Goal: Ask a question

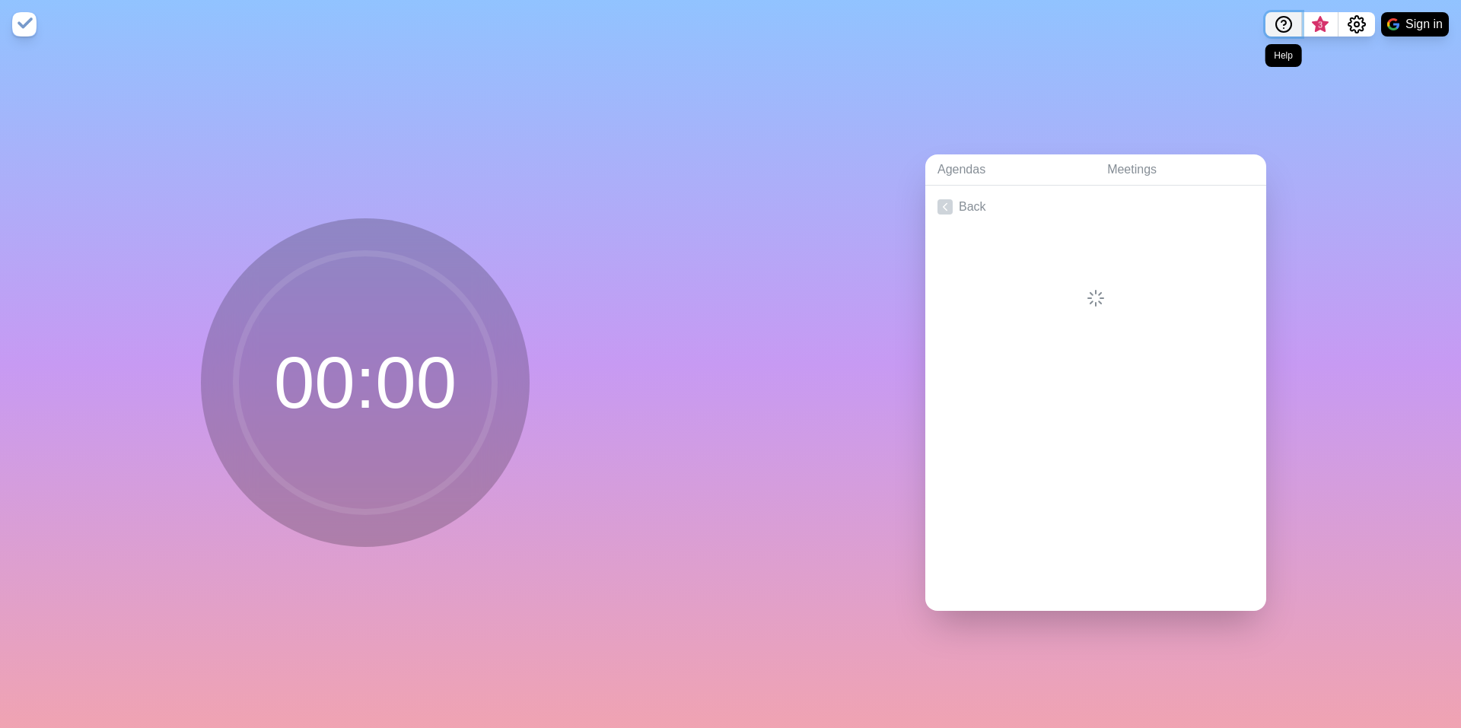
click at [1281, 26] on icon "Help" at bounding box center [1284, 24] width 18 height 18
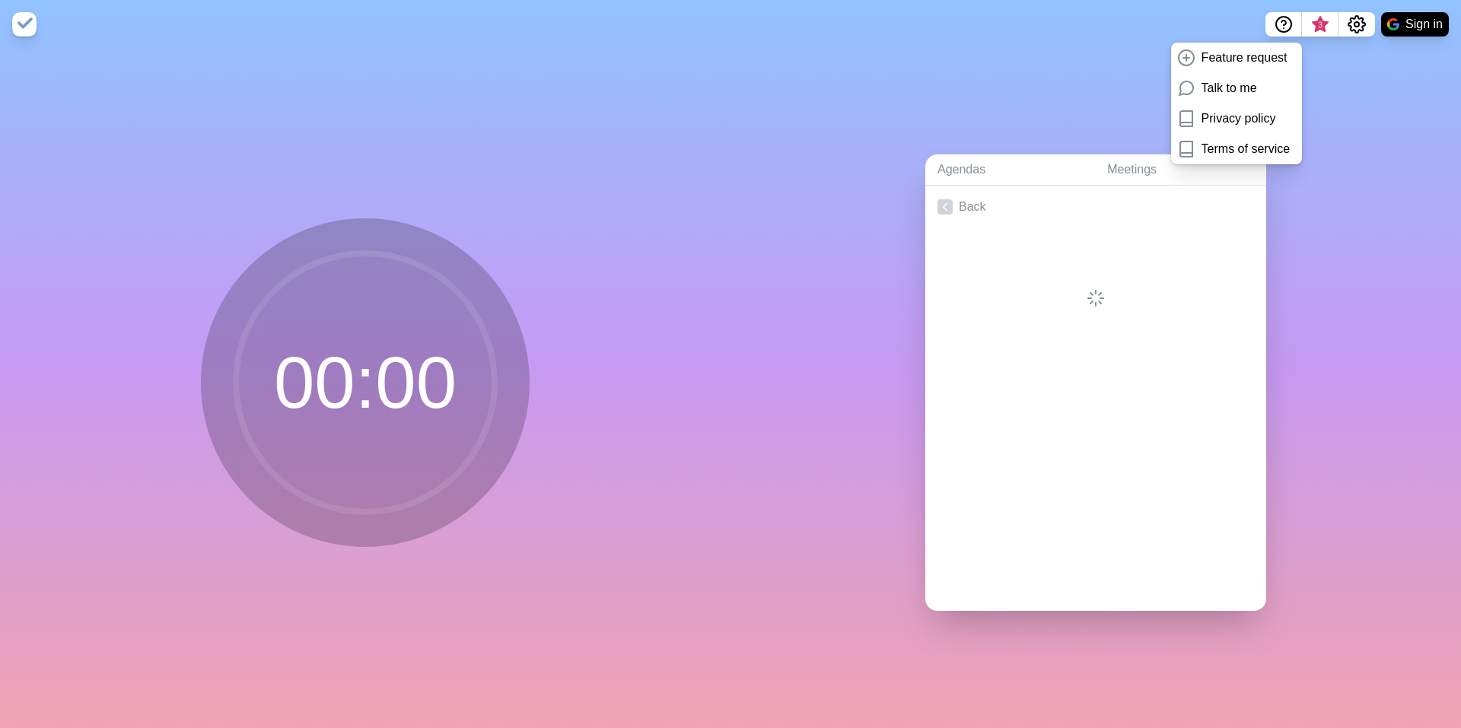
click at [1351, 73] on div "Agendas Meetings Back" at bounding box center [1096, 389] width 731 height 680
click at [1318, 26] on span "3" at bounding box center [1320, 25] width 12 height 12
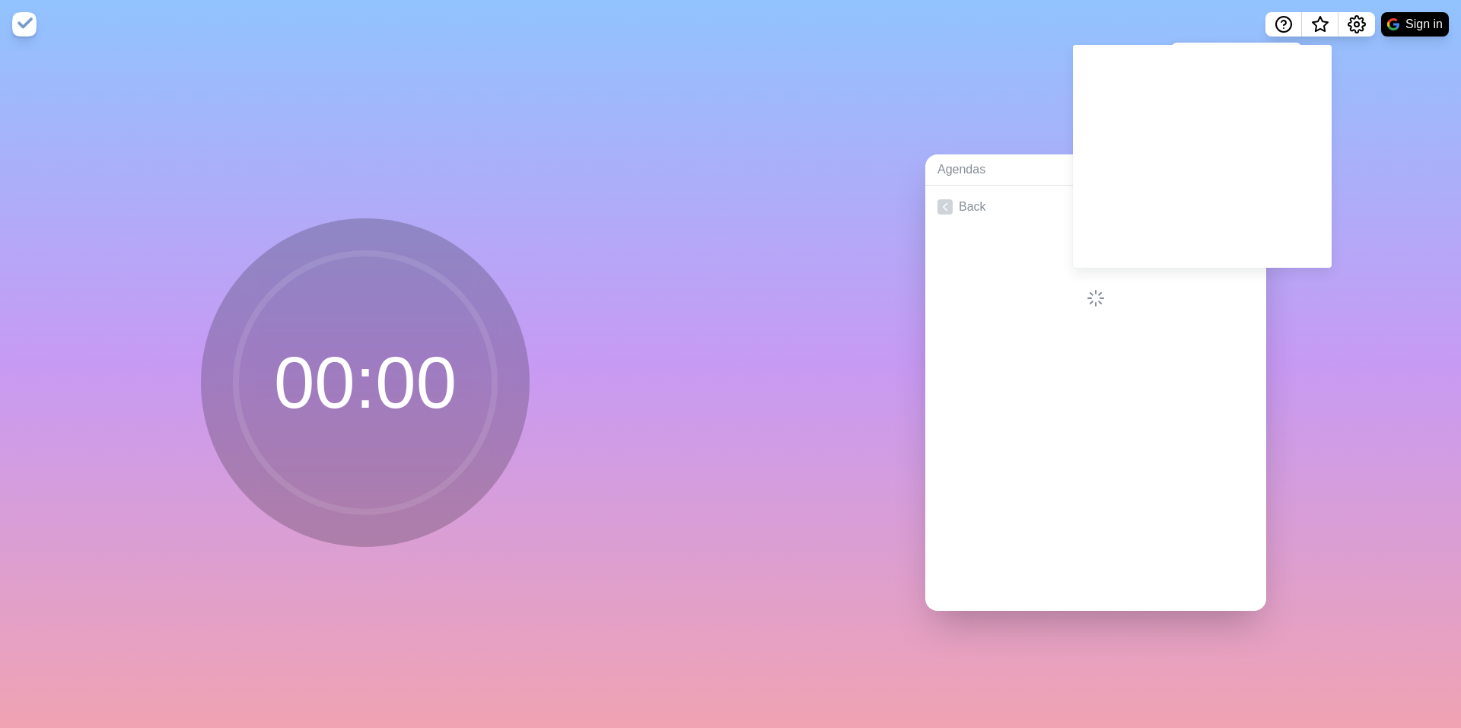
click at [953, 85] on div "Agendas Meetings Back" at bounding box center [1096, 389] width 731 height 680
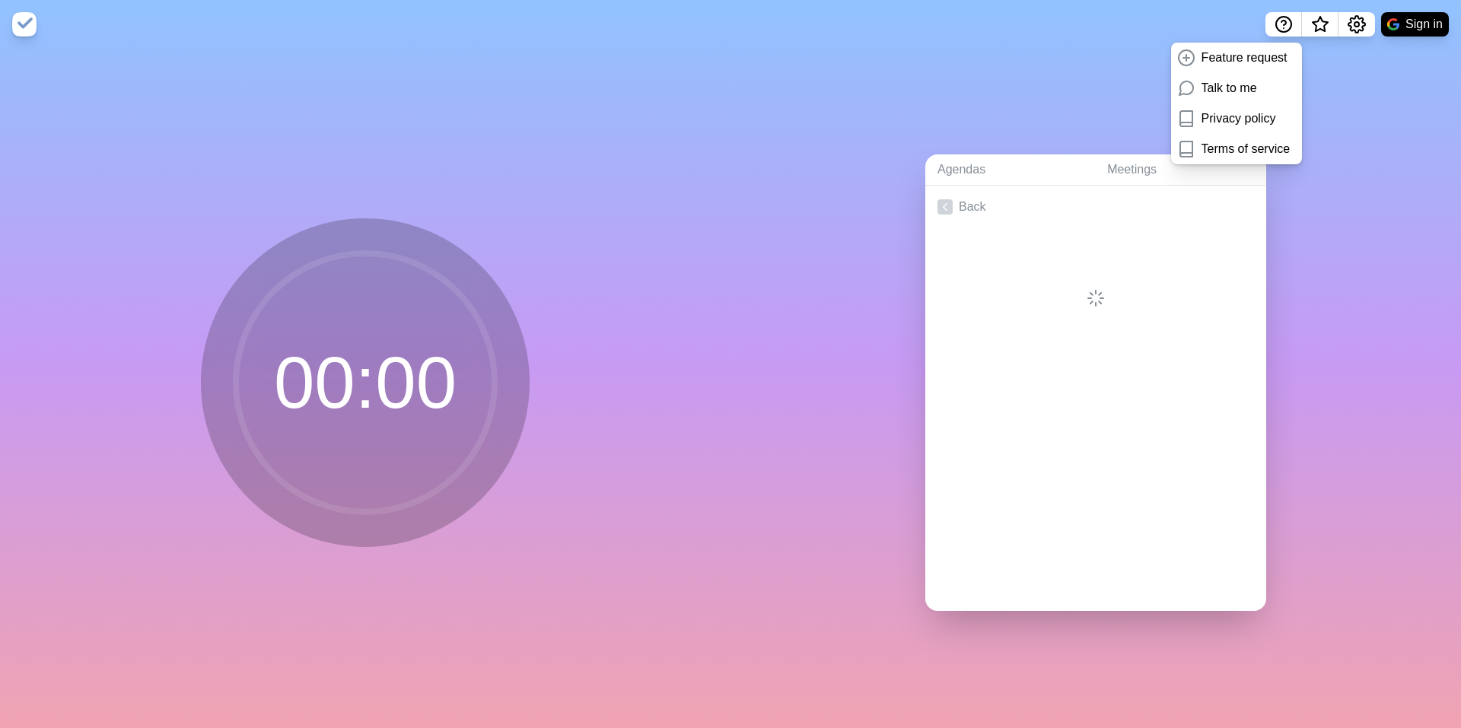
click at [903, 110] on div "Agendas Meetings Back" at bounding box center [1096, 389] width 731 height 680
click at [846, 270] on div "Agendas Meetings Back" at bounding box center [1096, 389] width 731 height 680
click at [266, 97] on div "00 : 00" at bounding box center [365, 389] width 731 height 680
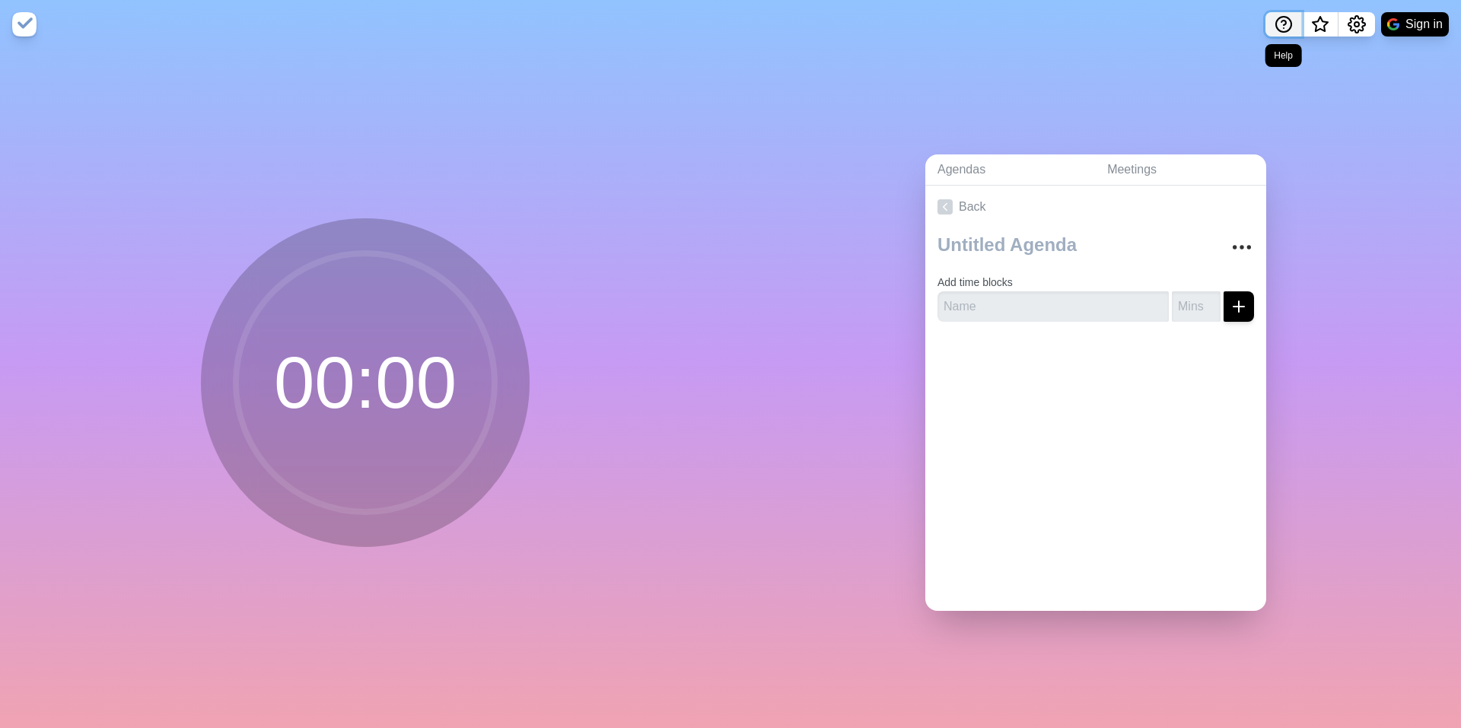
click at [1276, 21] on circle "Help" at bounding box center [1283, 24] width 15 height 15
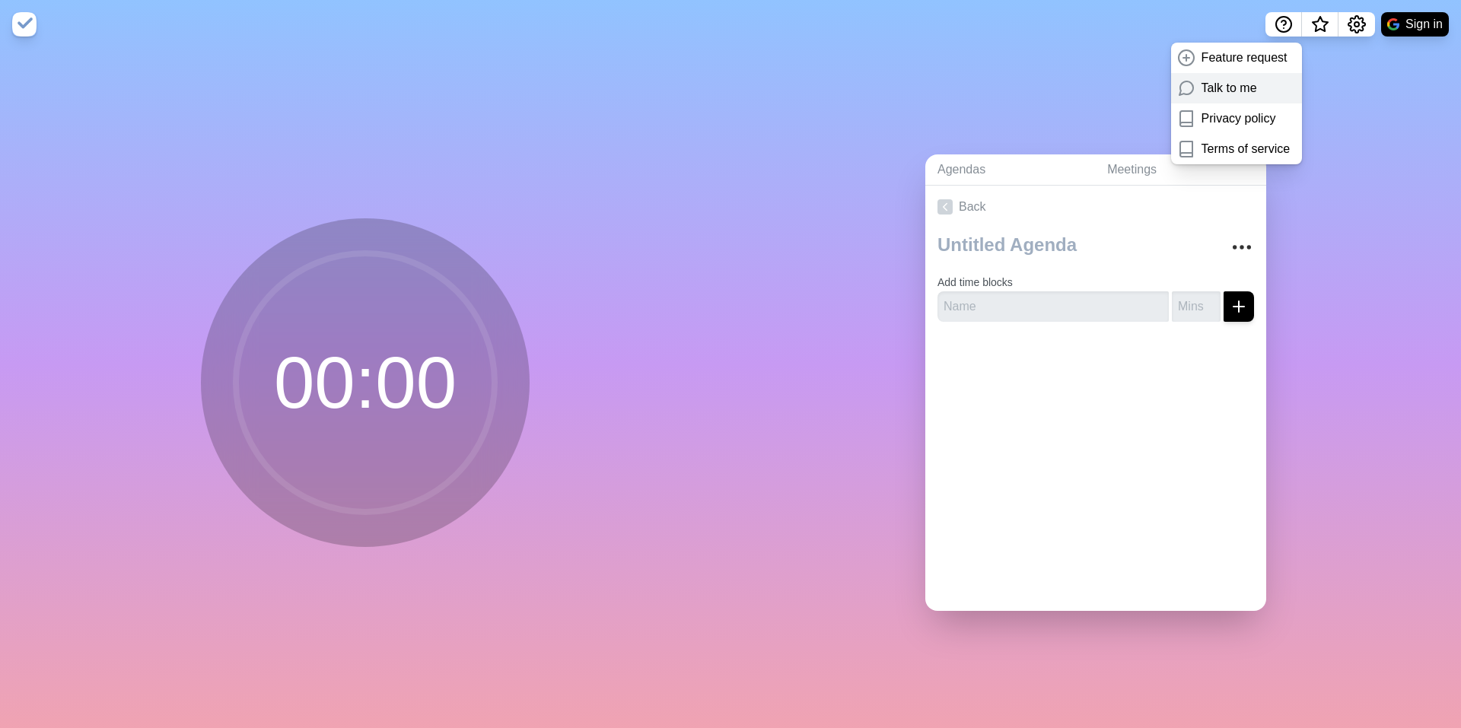
click at [1253, 96] on p "Talk to me" at bounding box center [1230, 88] width 56 height 18
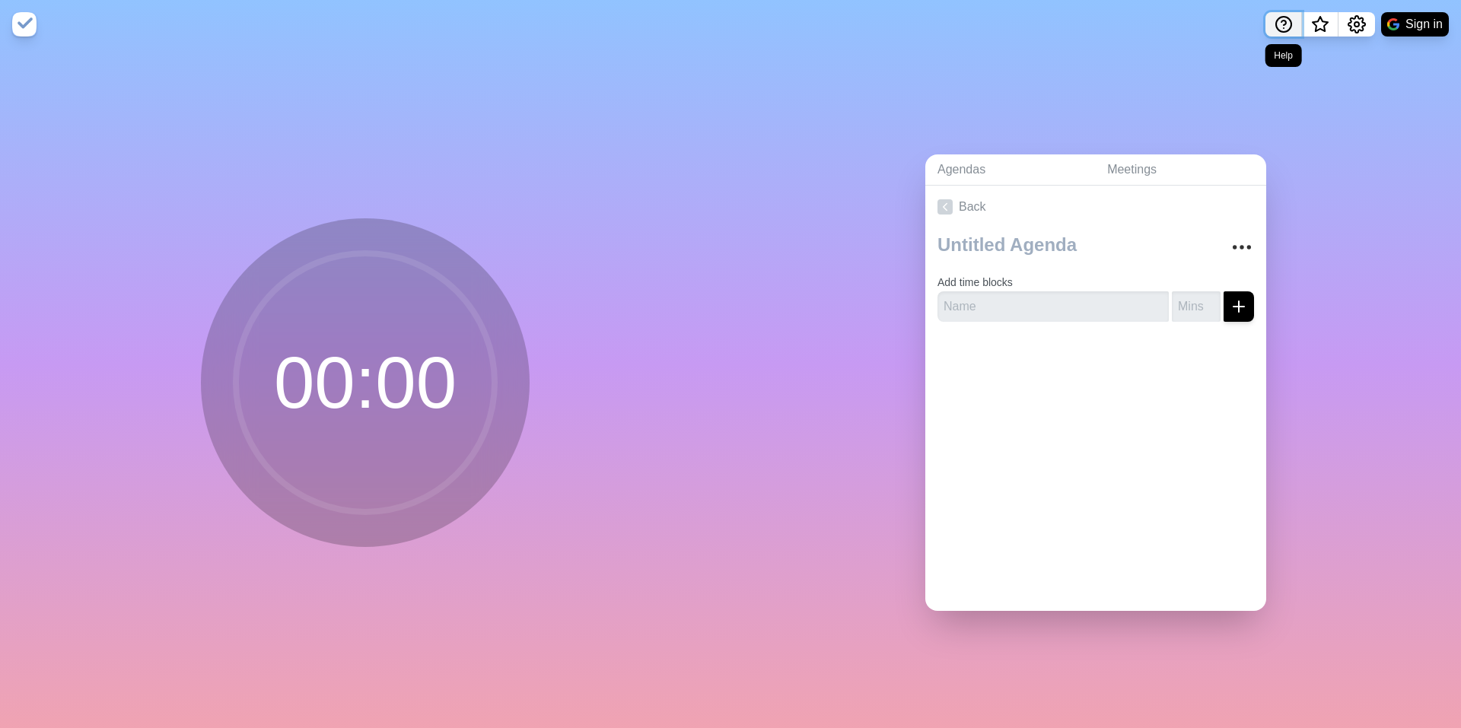
click at [1284, 21] on icon "Help" at bounding box center [1283, 23] width 5 height 5
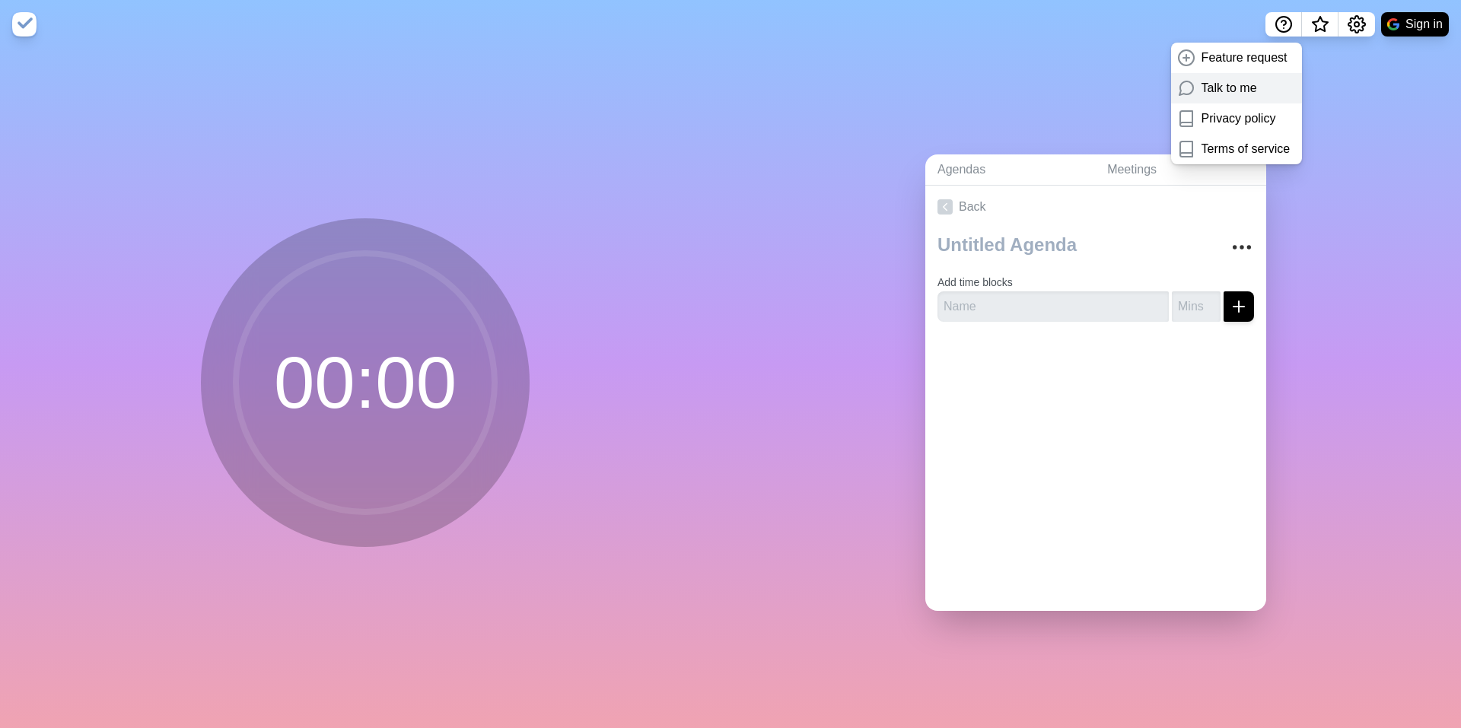
click at [1236, 89] on p "Talk to me" at bounding box center [1230, 88] width 56 height 18
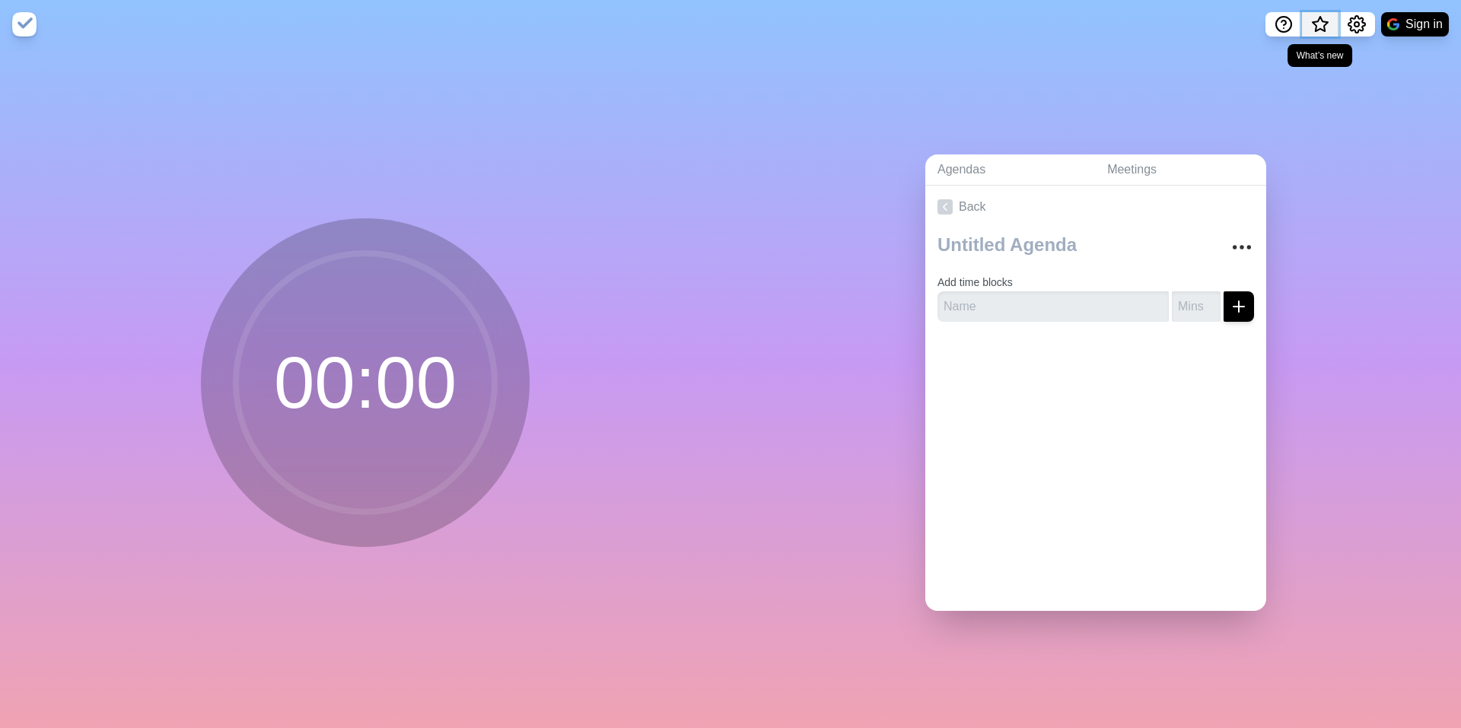
click at [1316, 21] on span "What’s new" at bounding box center [1320, 29] width 24 height 32
